Goal: Find specific page/section: Find specific page/section

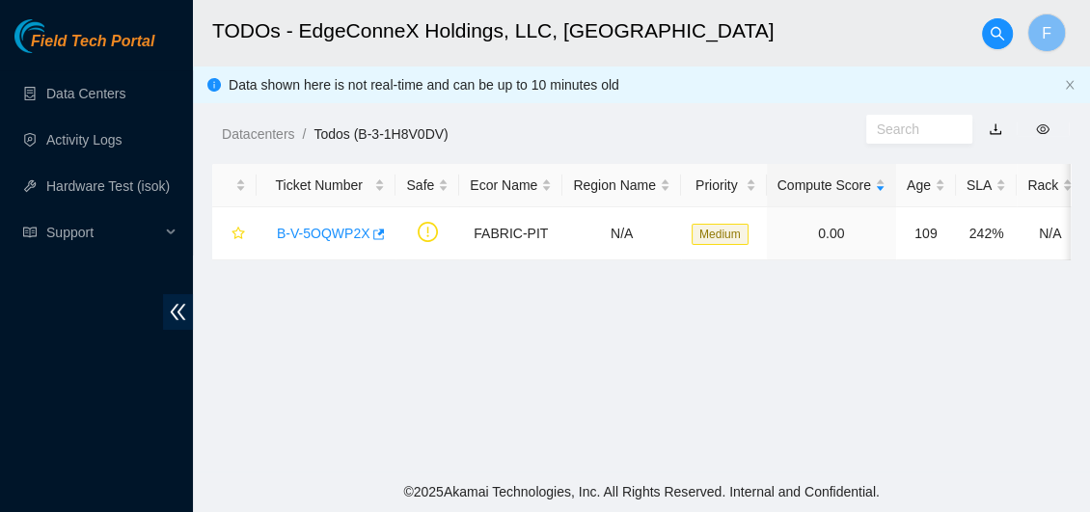
scroll to position [688, 0]
click at [84, 86] on link "Data Centers" at bounding box center [85, 93] width 79 height 15
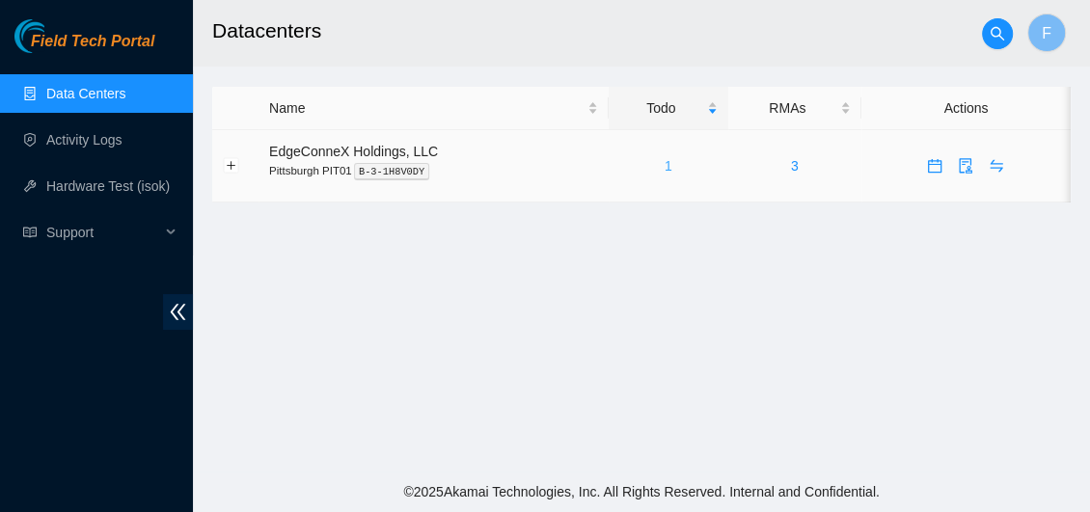
click at [665, 169] on link "1" at bounding box center [669, 165] width 8 height 15
